Goal: Task Accomplishment & Management: Complete application form

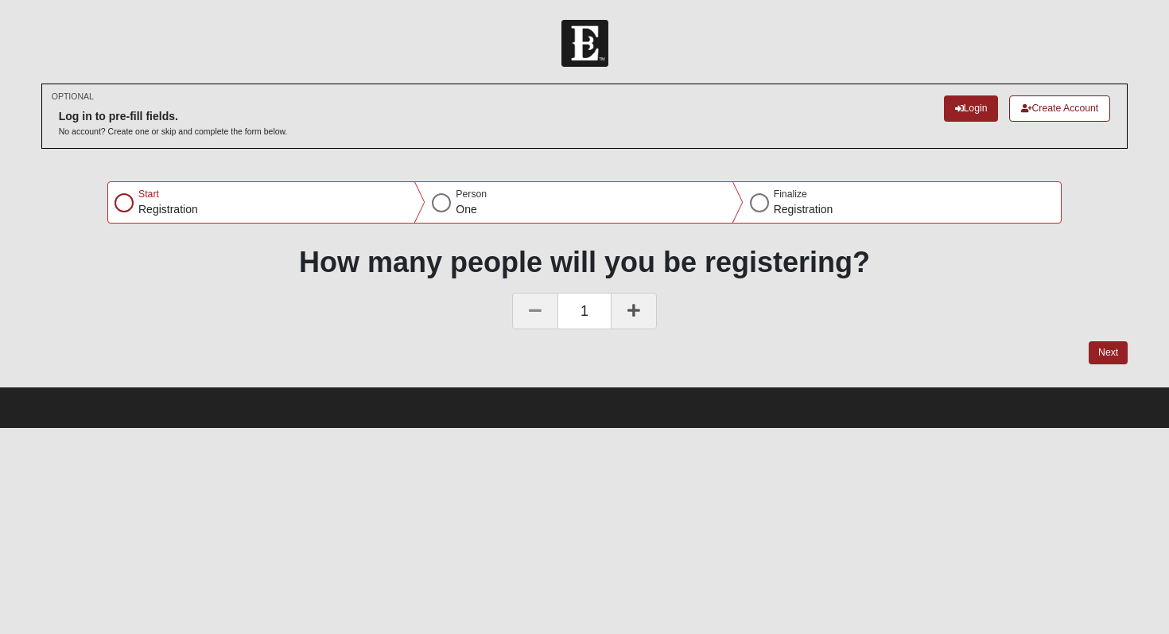
click at [126, 202] on div at bounding box center [124, 202] width 19 height 19
click at [629, 303] on icon at bounding box center [633, 310] width 13 height 14
click at [1109, 350] on button "Next" at bounding box center [1108, 352] width 39 height 23
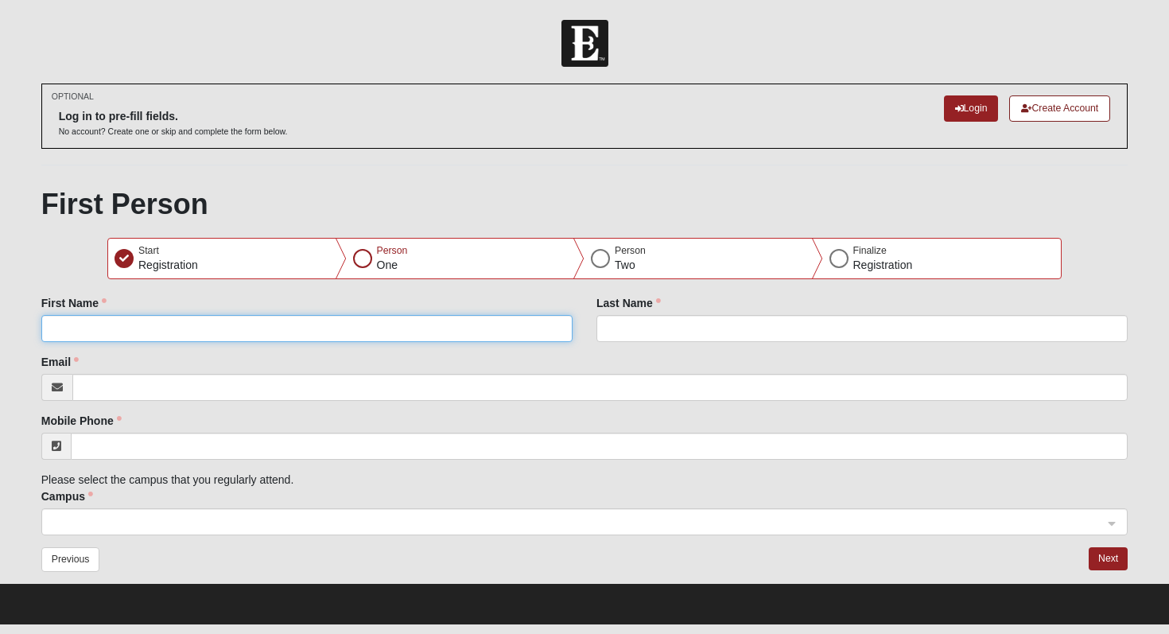
click at [177, 325] on input "First Name" at bounding box center [306, 328] width 531 height 27
type input "Guss"
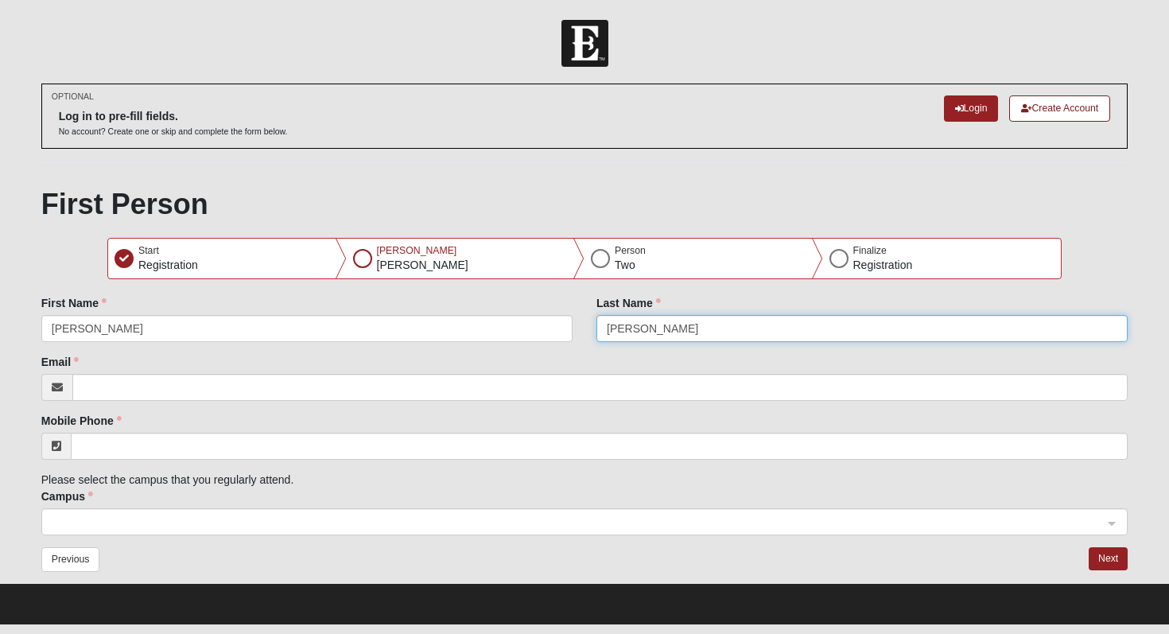
type input "Plair"
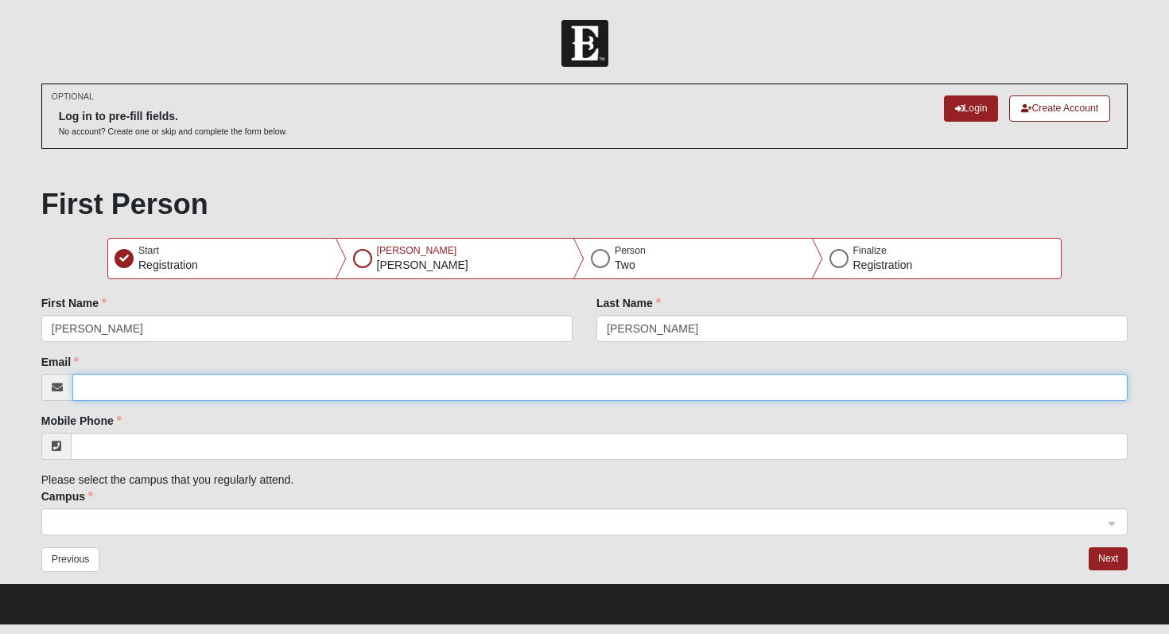
click at [204, 383] on input "Email" at bounding box center [600, 387] width 1056 height 27
type input "auraplair@hotmail.com"
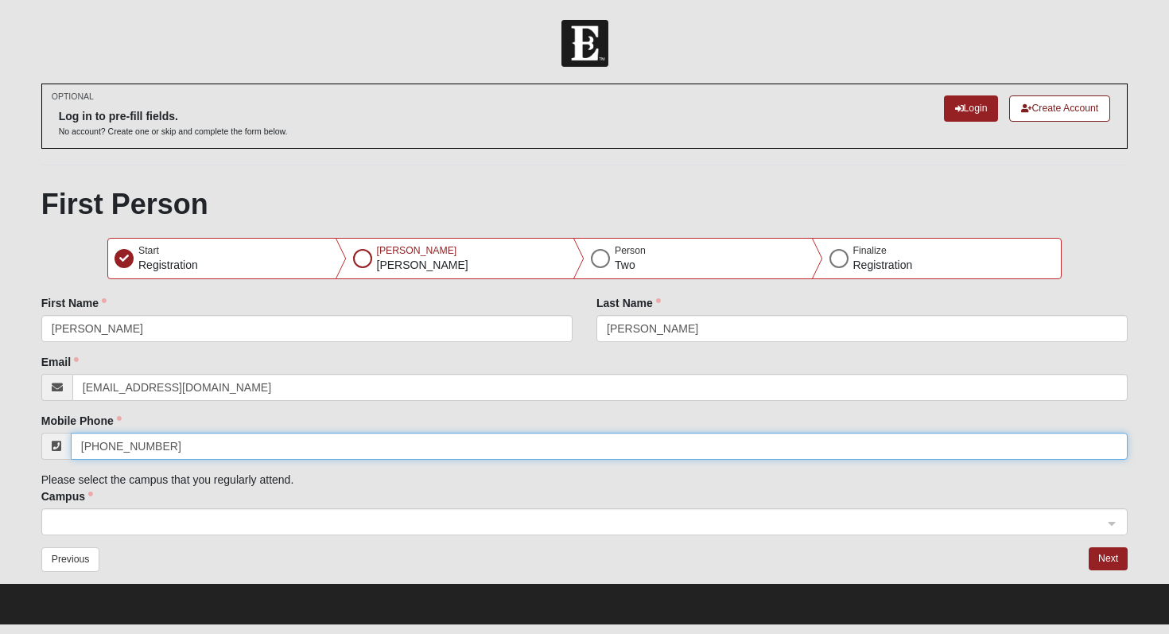
drag, startPoint x: 173, startPoint y: 445, endPoint x: 112, endPoint y: 450, distance: 60.6
click at [112, 450] on input "(904) 535-5688" at bounding box center [600, 446] width 1058 height 27
click at [107, 516] on span at bounding box center [578, 522] width 1052 height 17
type input "(904) 553-8798"
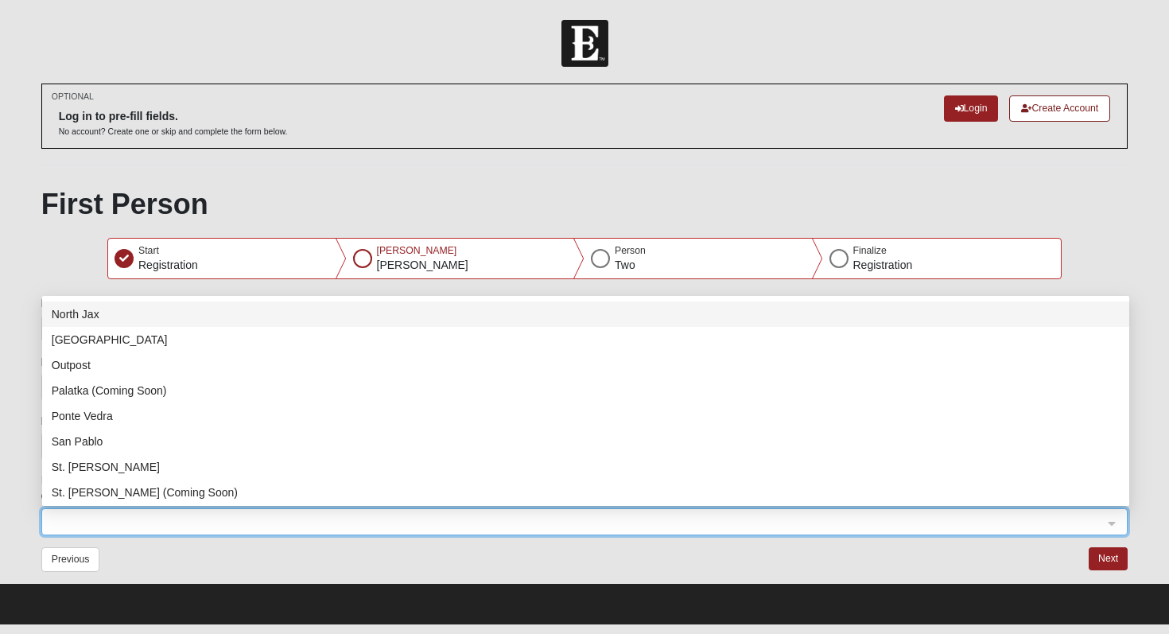
scroll to position [152, 0]
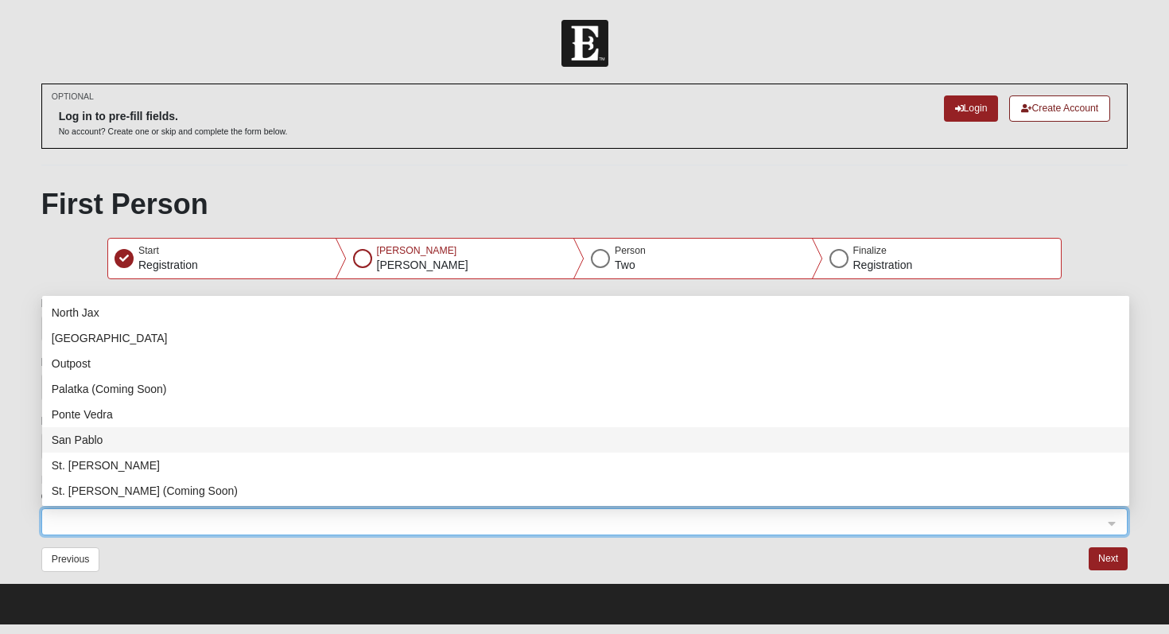
click at [111, 441] on div "San Pablo" at bounding box center [586, 439] width 1068 height 17
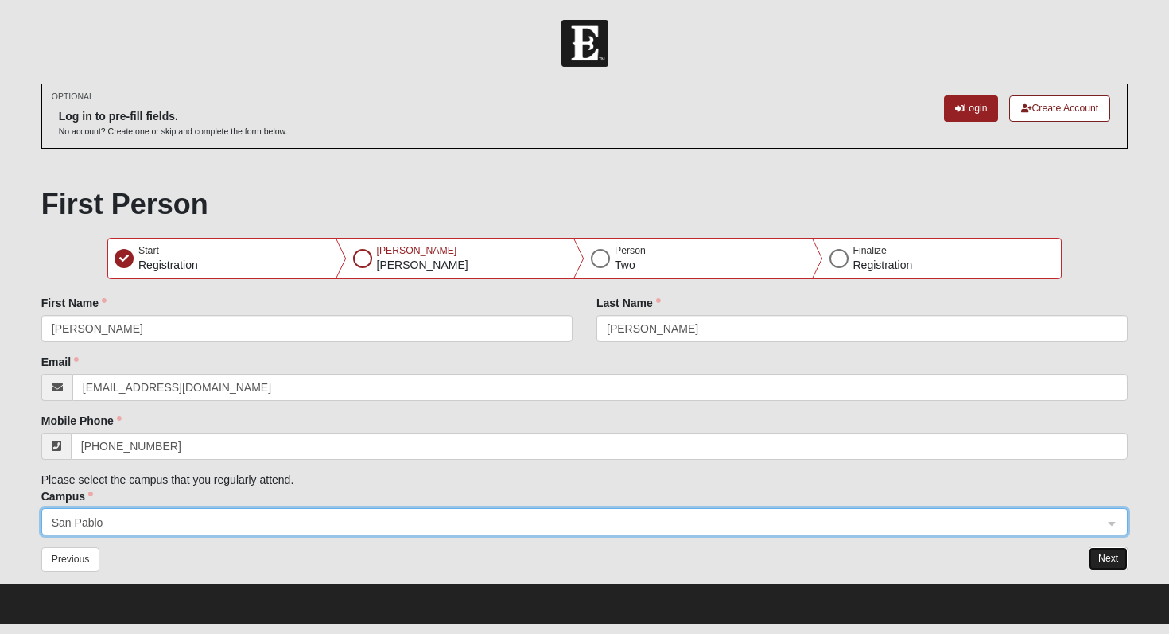
click at [1109, 559] on button "Next" at bounding box center [1108, 558] width 39 height 23
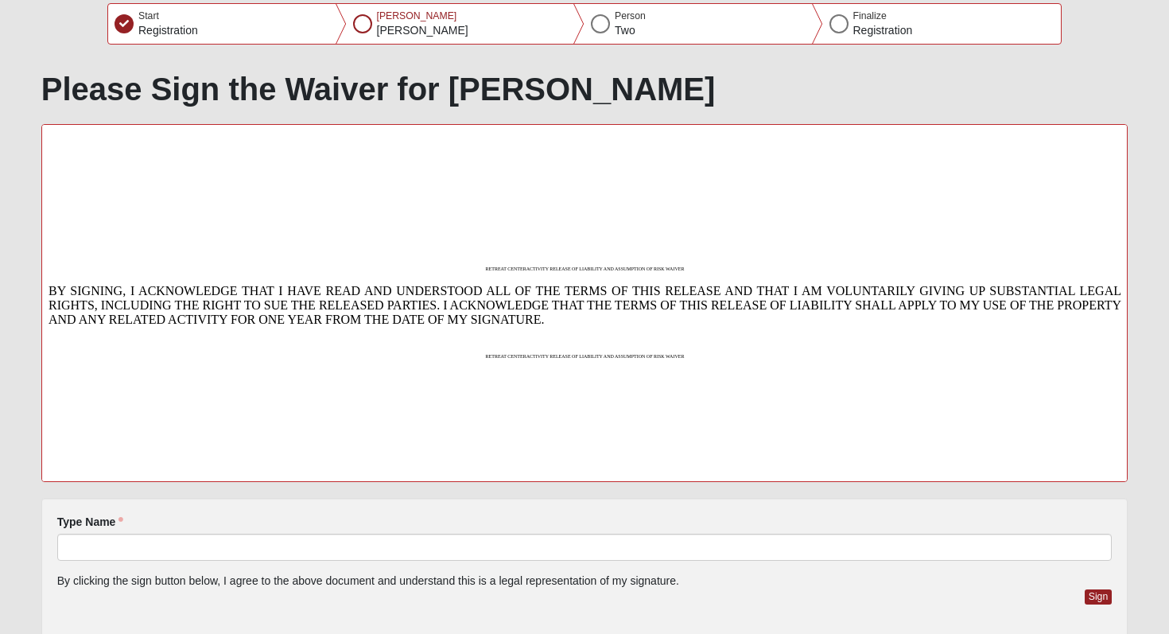
scroll to position [336, 0]
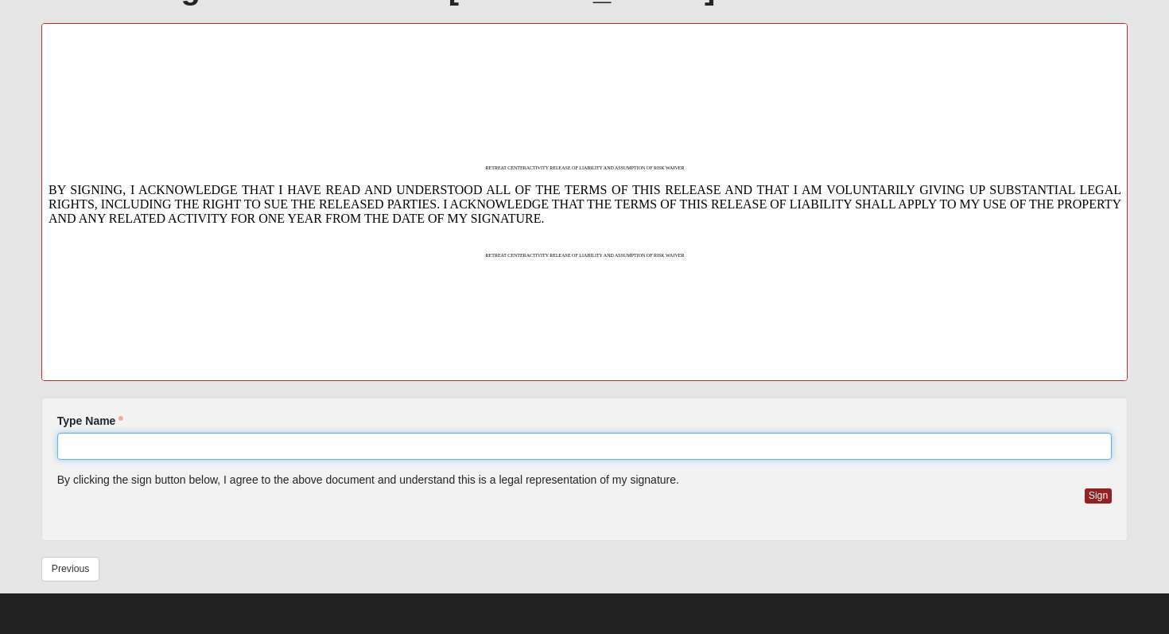
click at [211, 447] on input "Type Name" at bounding box center [584, 446] width 1055 height 27
type input "Guss Plair"
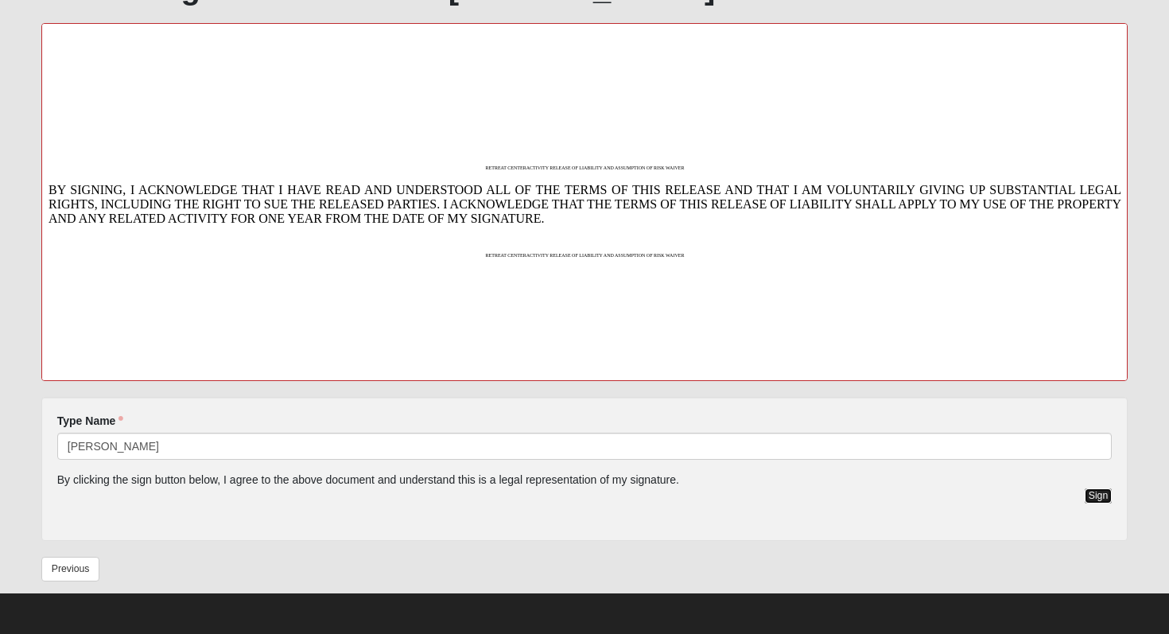
click at [1097, 493] on button "Sign" at bounding box center [1099, 495] width 28 height 15
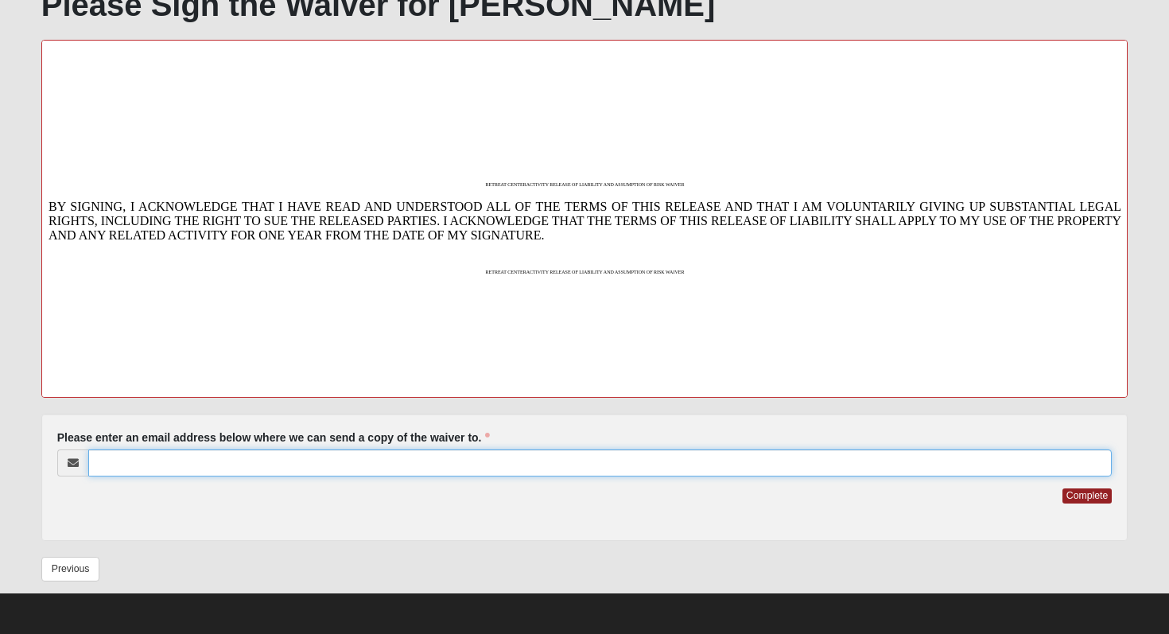
click at [215, 465] on input "Please enter an email address below where we can send a copy of the waiver to." at bounding box center [600, 462] width 1024 height 27
type input "gussplair@yahoo.com"
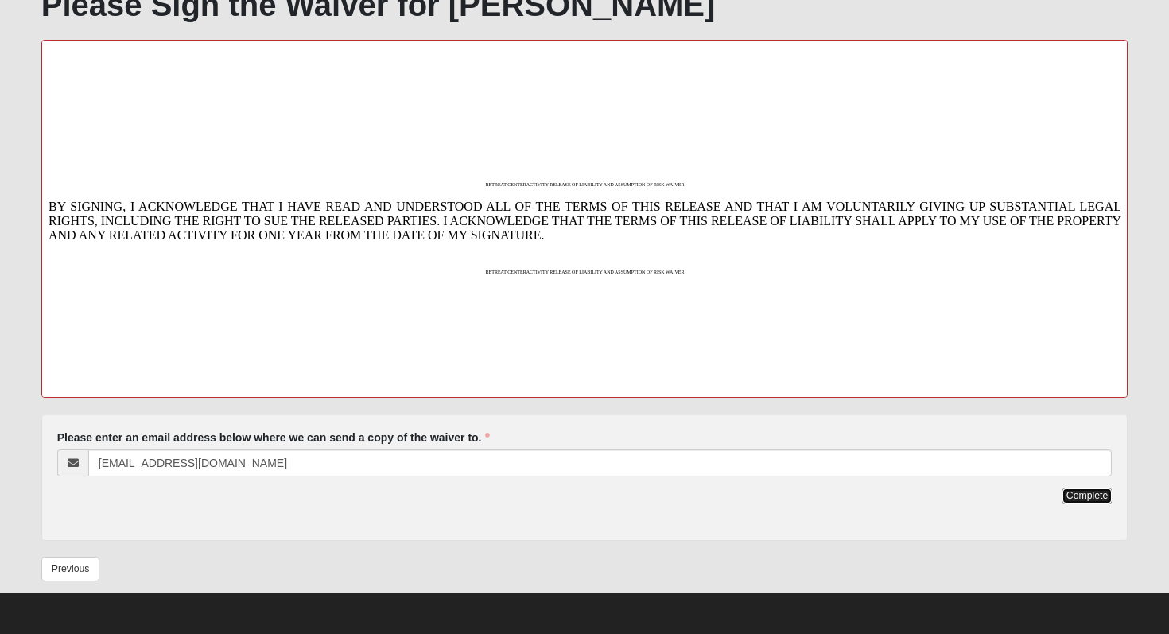
click at [1087, 497] on button "Complete" at bounding box center [1087, 495] width 49 height 15
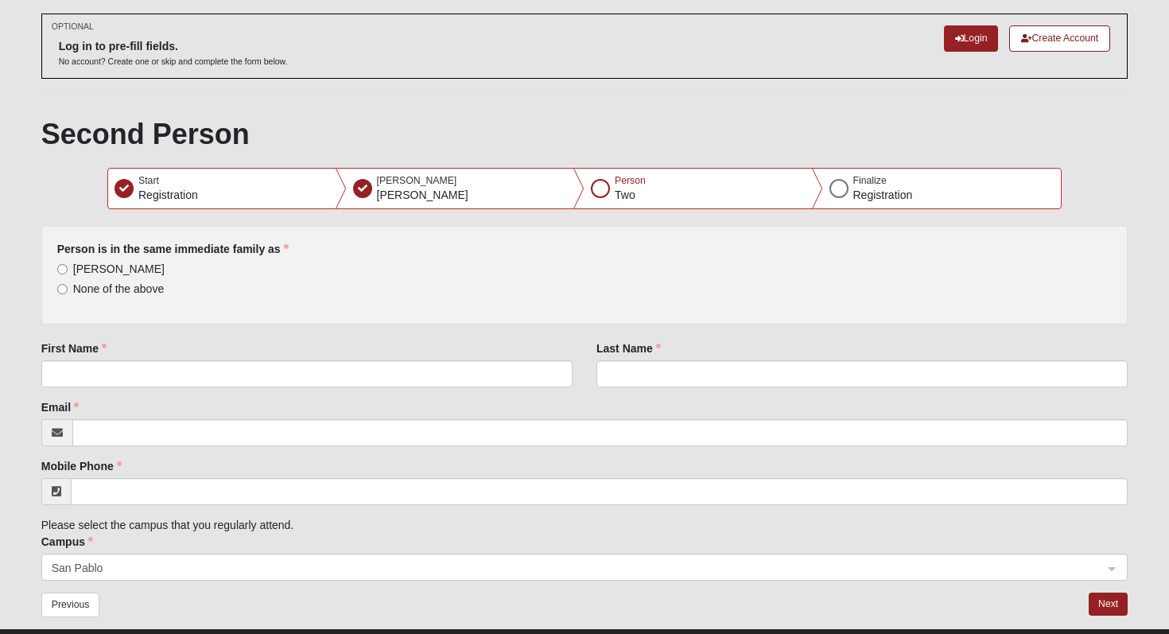
scroll to position [69, 0]
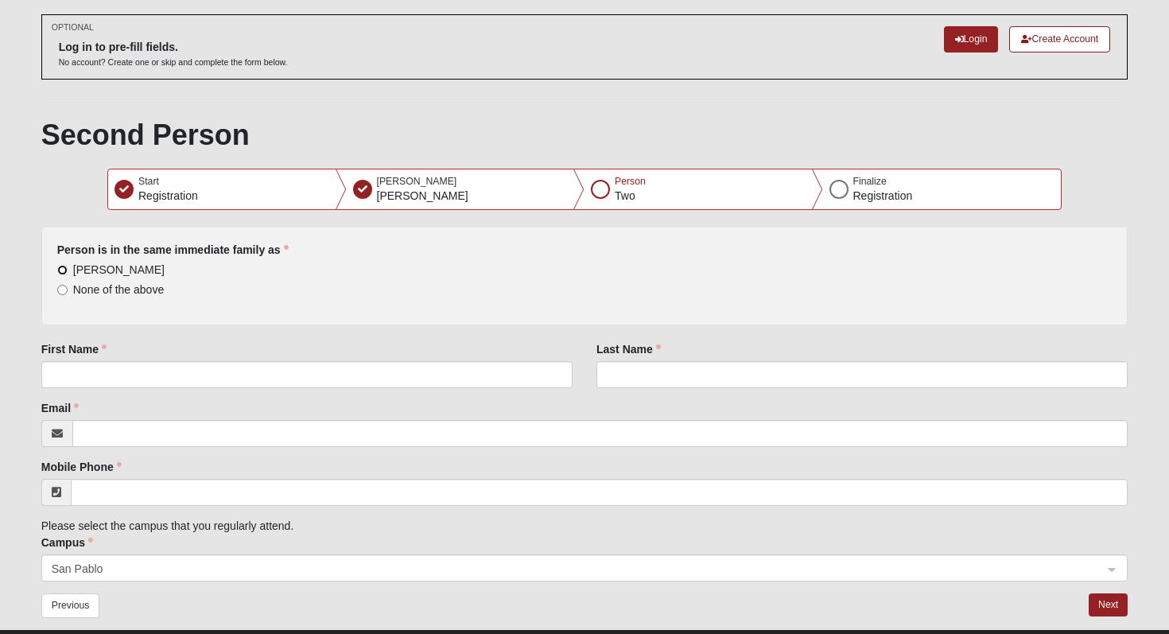
click at [62, 270] on input "Guss Plair" at bounding box center [62, 270] width 10 height 10
radio input "true"
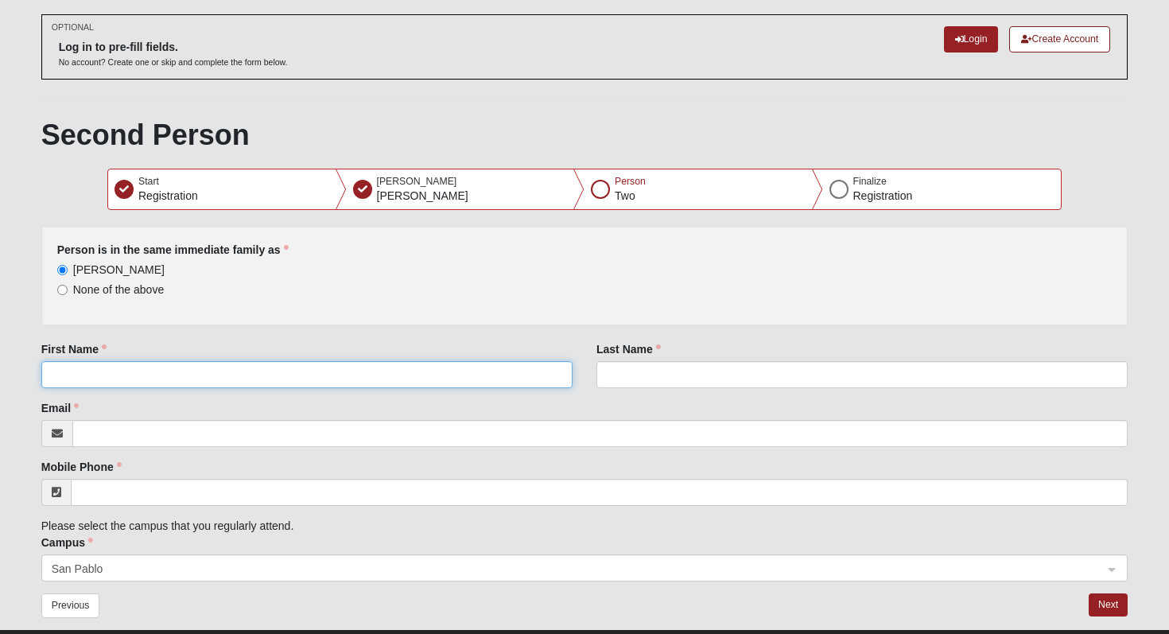
click at [109, 372] on input "First Name" at bounding box center [306, 374] width 531 height 27
type input "Aura"
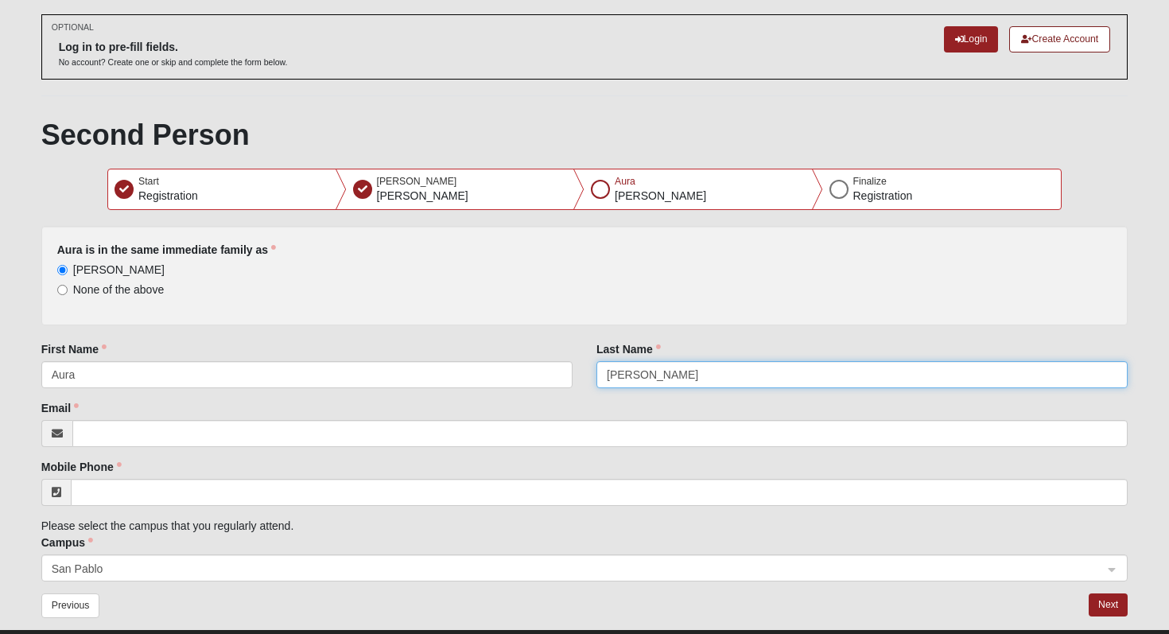
type input "Plair"
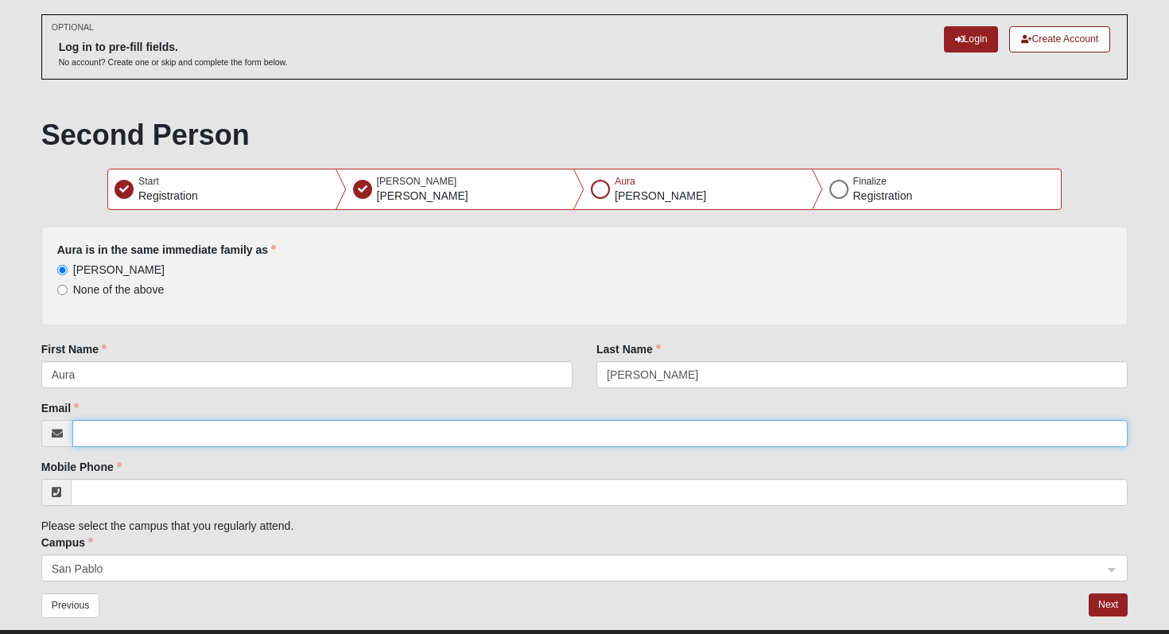
click at [141, 431] on input "Email" at bounding box center [600, 433] width 1056 height 27
type input "auraplair@hotmail.com"
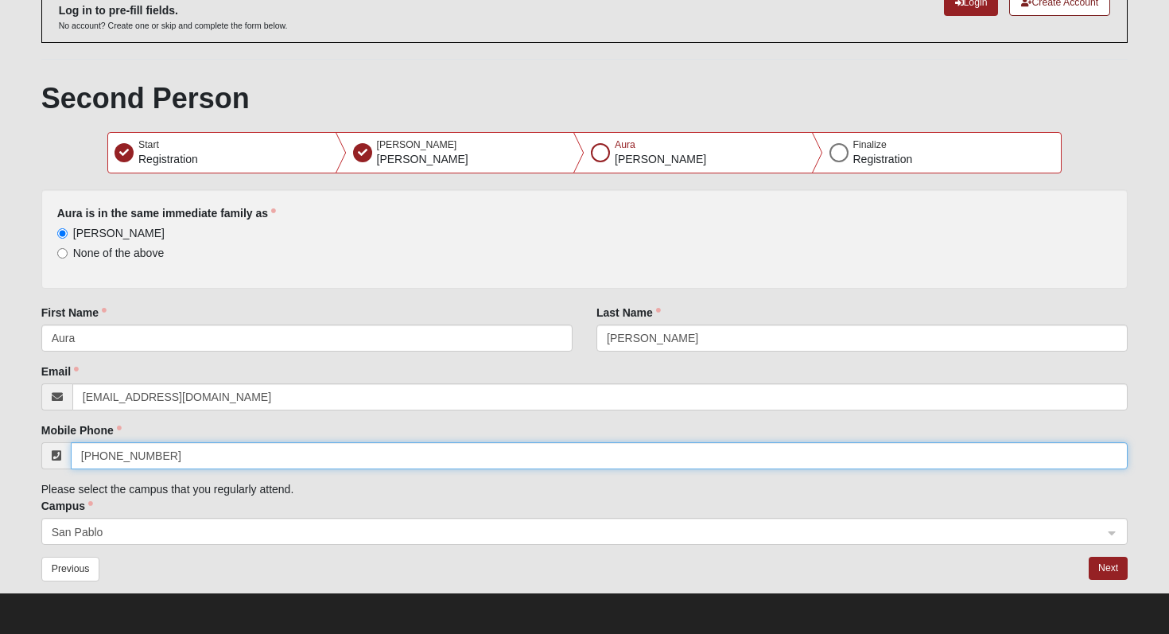
drag, startPoint x: 163, startPoint y: 456, endPoint x: 111, endPoint y: 456, distance: 52.5
click at [111, 456] on input "(904) 535-5688" at bounding box center [600, 455] width 1058 height 27
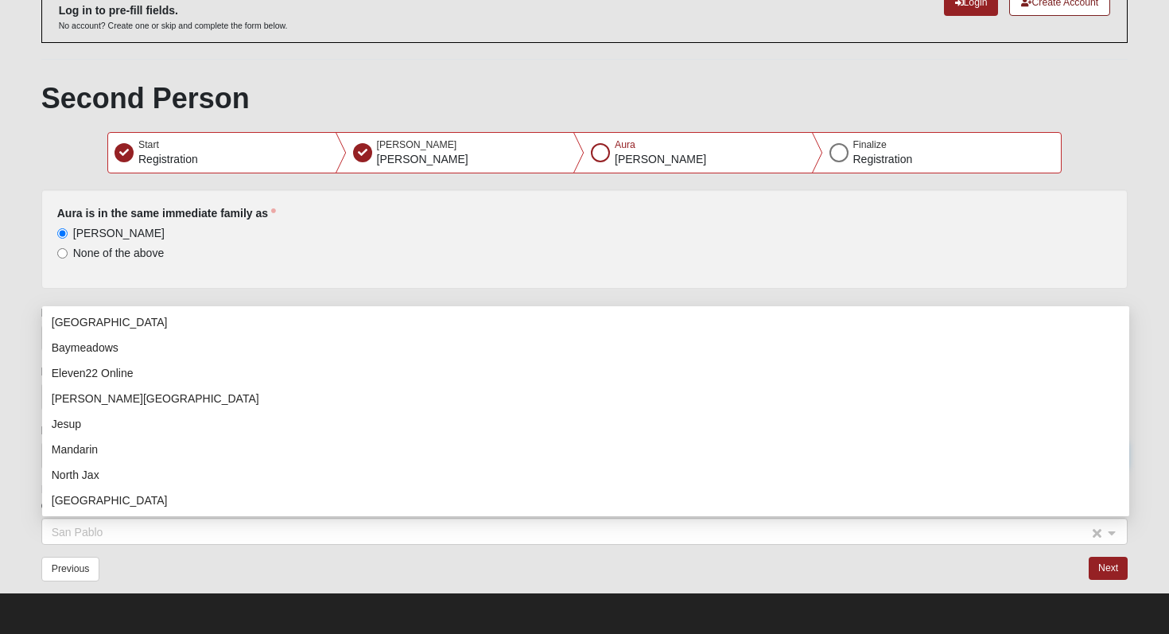
click at [143, 534] on span "San Pablo" at bounding box center [571, 531] width 1038 height 17
type input "(904) 553-8798"
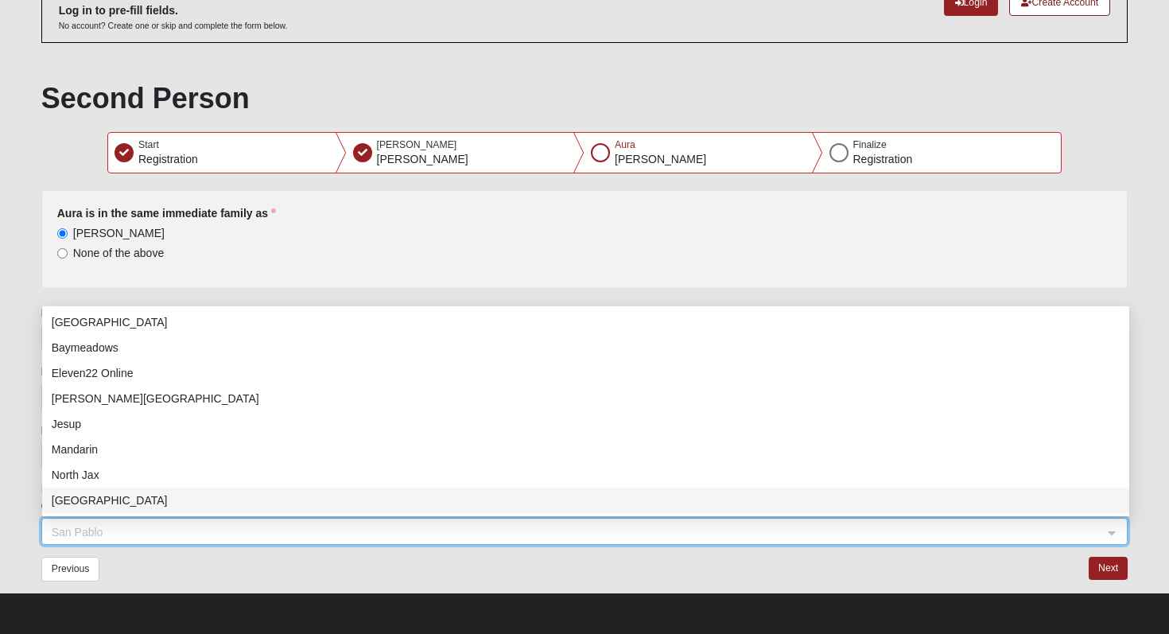
click at [218, 574] on div "Previous" at bounding box center [306, 575] width 555 height 36
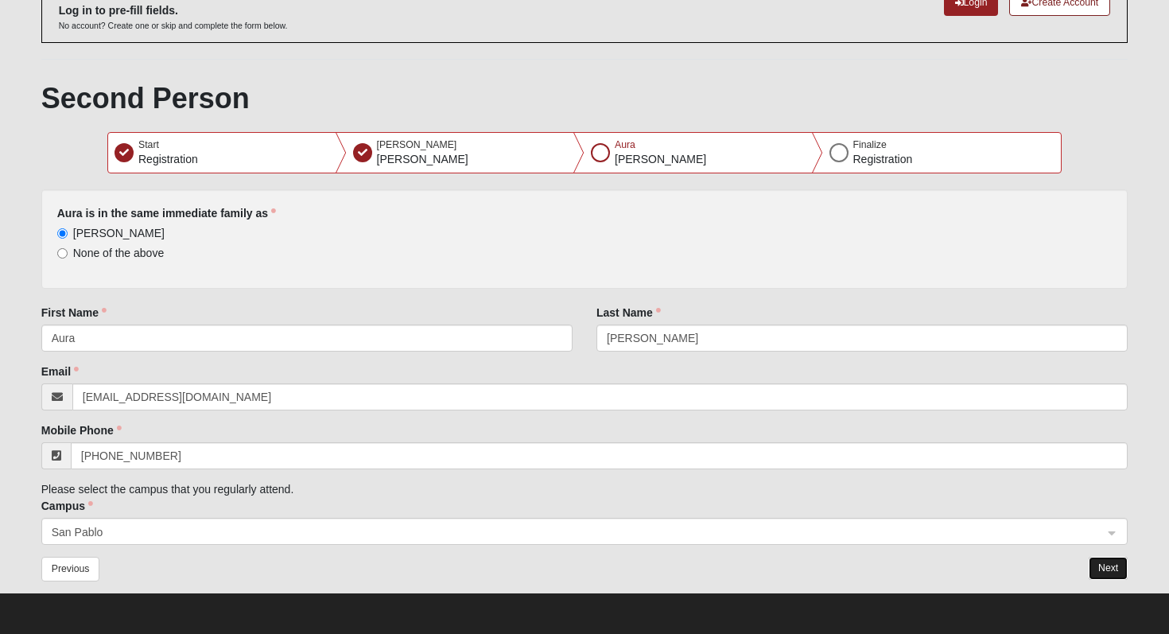
click at [1116, 568] on button "Next" at bounding box center [1108, 568] width 39 height 23
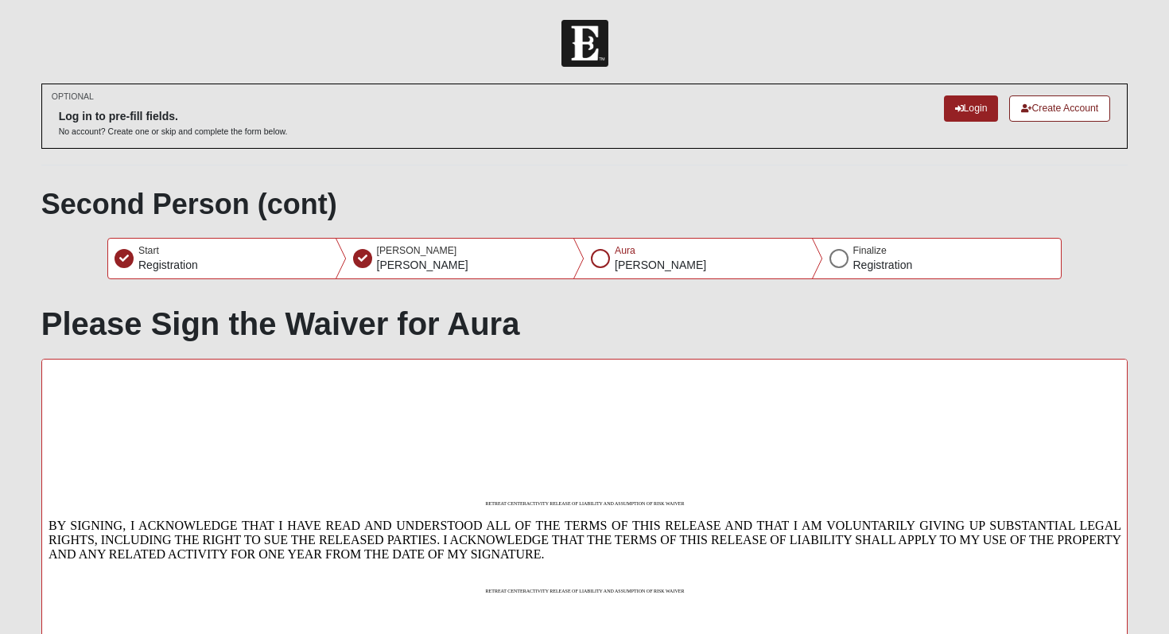
scroll to position [336, 0]
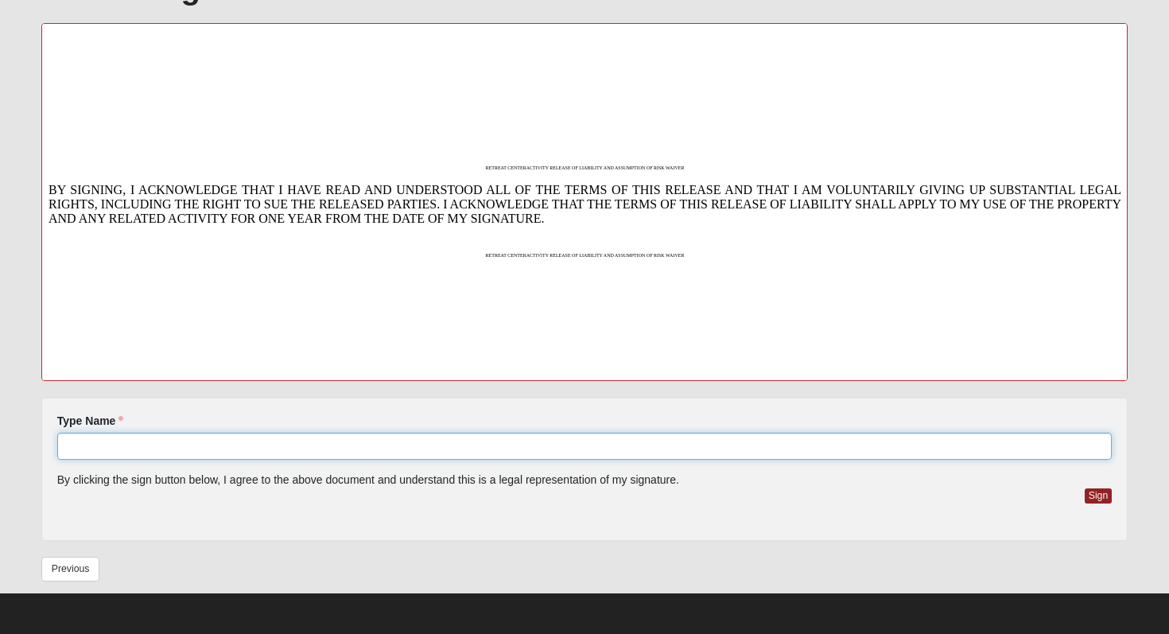
click at [251, 442] on input "Type Name" at bounding box center [584, 446] width 1055 height 27
type input "Aura Plair"
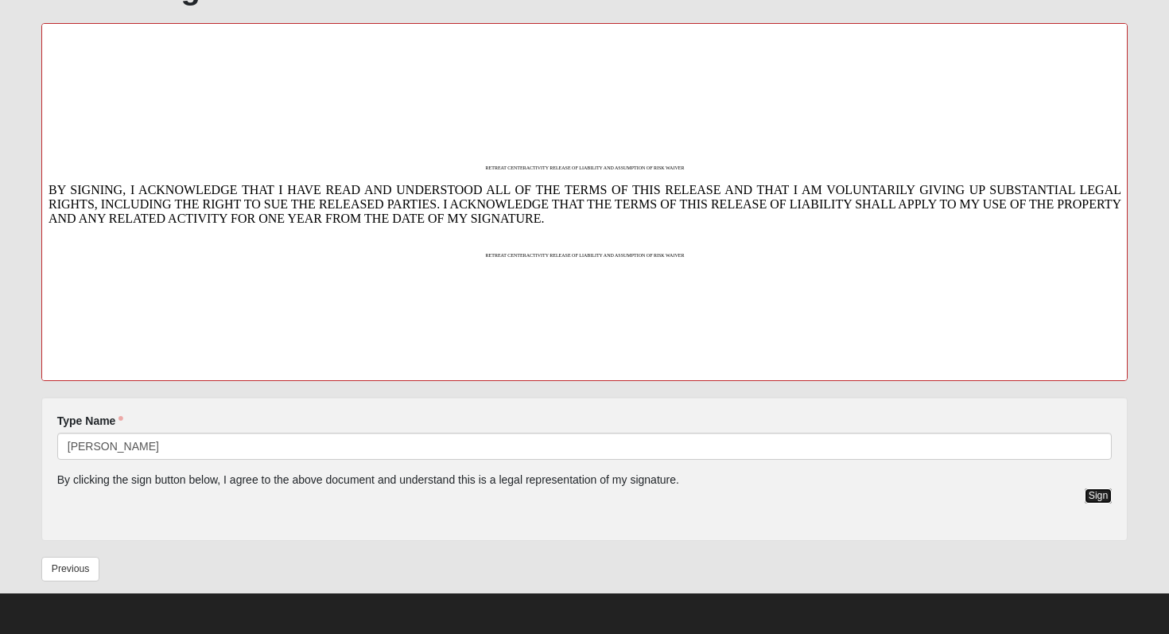
click at [1101, 496] on button "Sign" at bounding box center [1099, 495] width 28 height 15
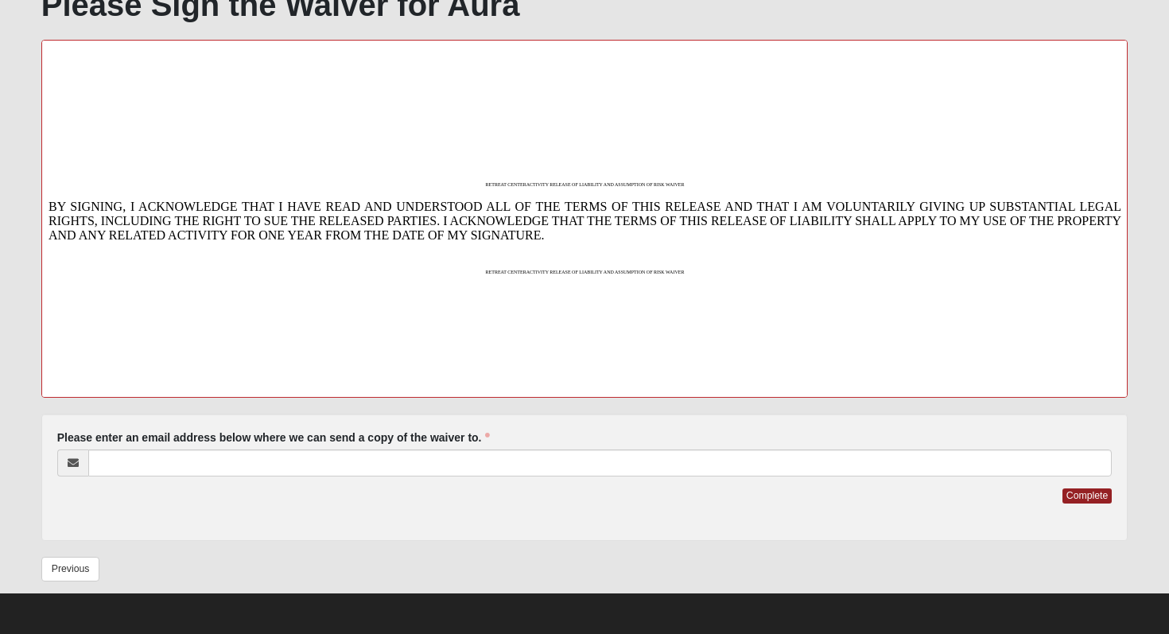
scroll to position [319, 0]
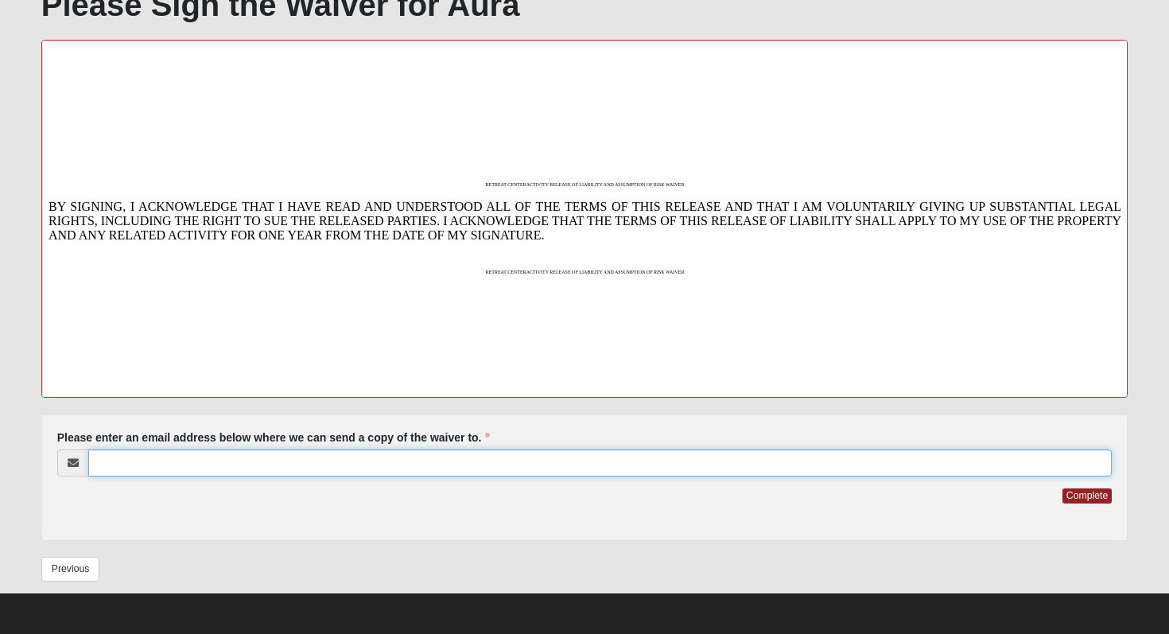
click at [429, 462] on input "Please enter an email address below where we can send a copy of the waiver to." at bounding box center [600, 462] width 1024 height 27
type input "auraplair@hotmail.com"
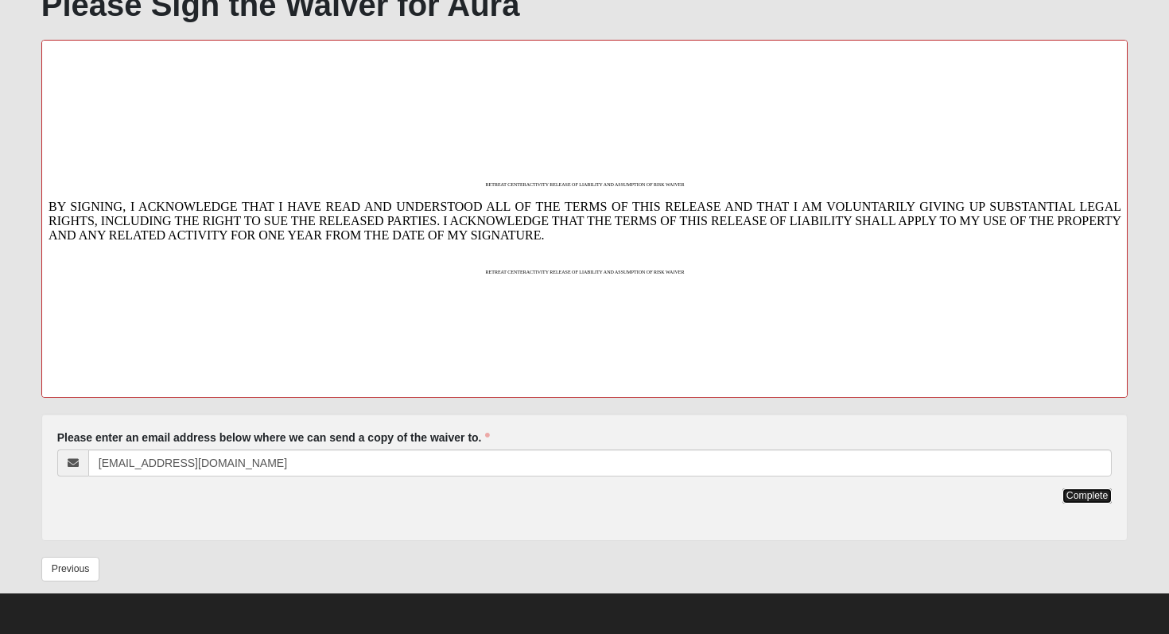
click at [1098, 494] on button "Complete" at bounding box center [1087, 495] width 49 height 15
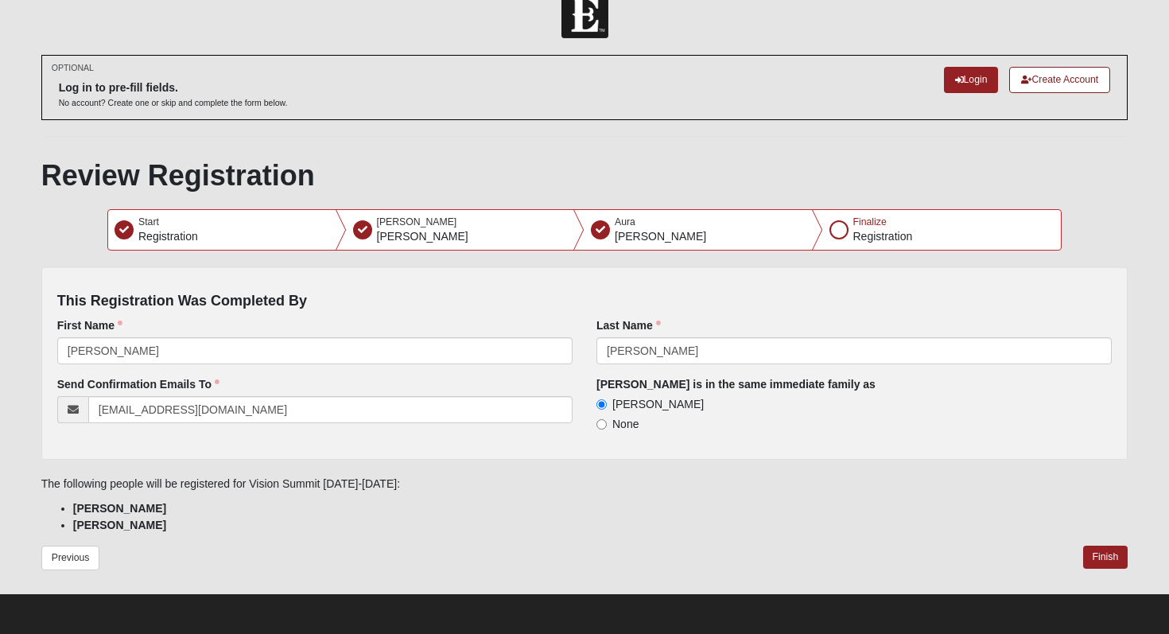
scroll to position [29, 0]
drag, startPoint x: 103, startPoint y: 353, endPoint x: 9, endPoint y: 352, distance: 94.6
click at [9, 352] on form "Log In Vision Summit September 19-20 Error OPTIONAL Log in to pre-fill fields." at bounding box center [584, 312] width 1169 height 643
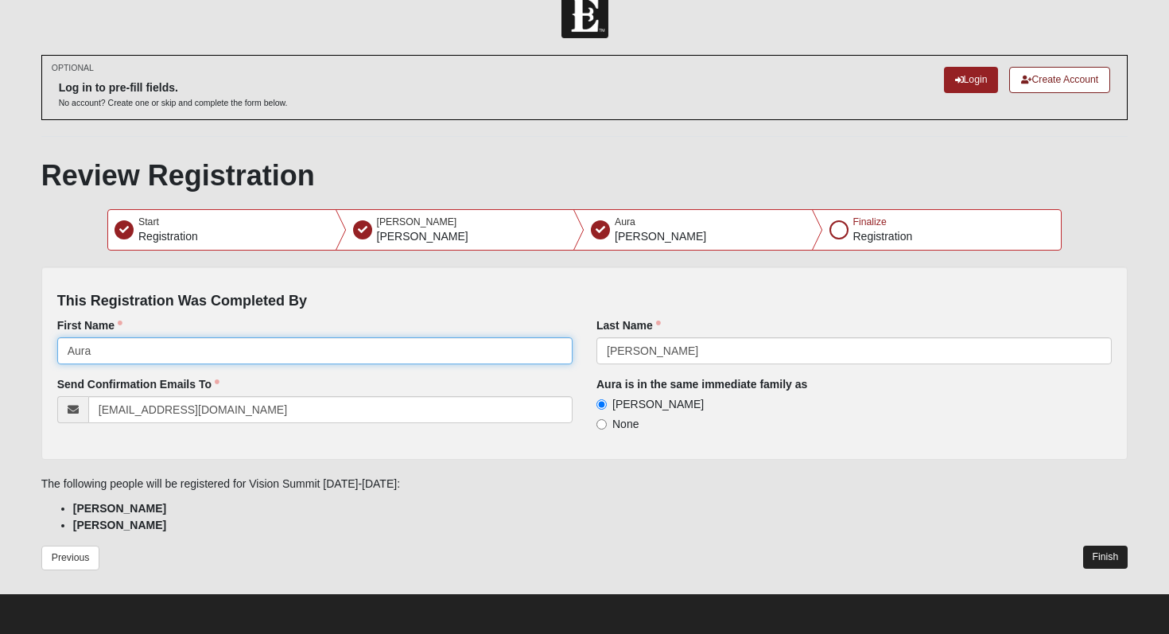
type input "Aura"
click at [1102, 554] on button "Finish" at bounding box center [1105, 557] width 45 height 23
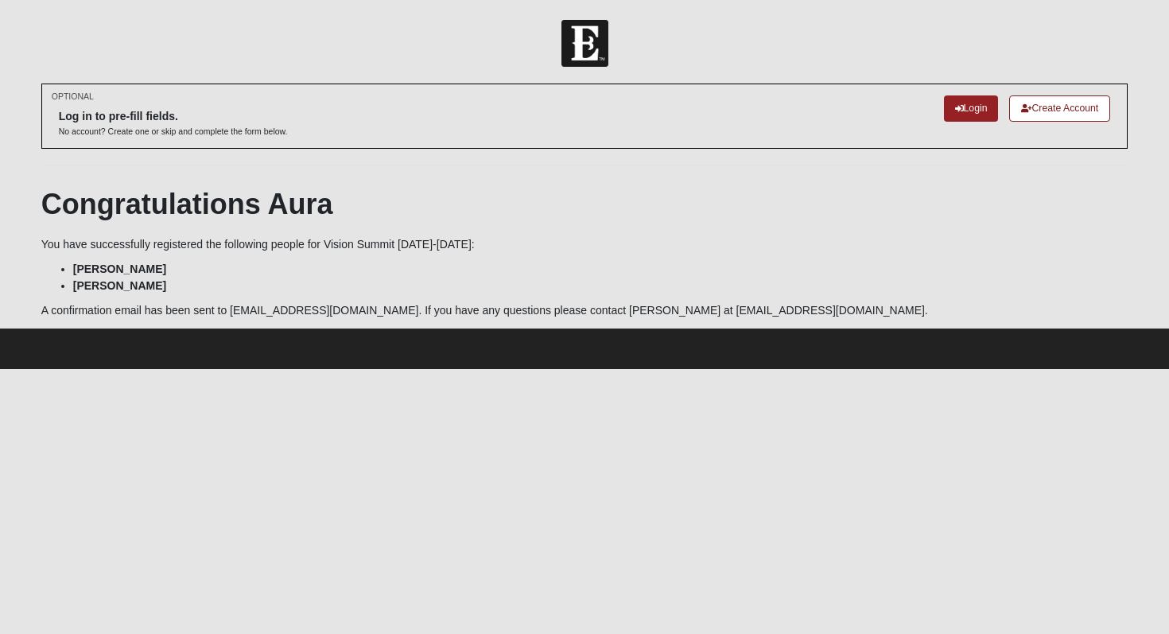
scroll to position [0, 0]
